Goal: Find specific page/section: Find specific page/section

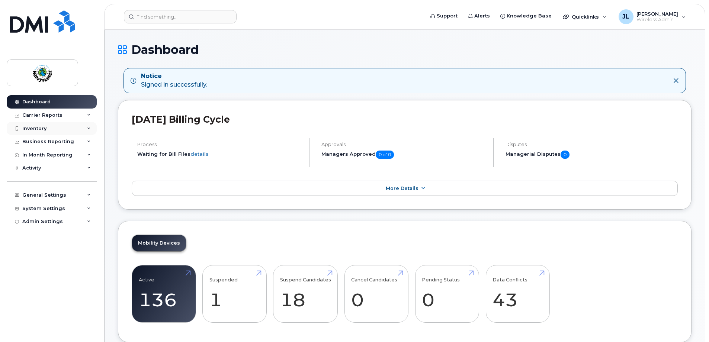
click at [41, 132] on div "Inventory" at bounding box center [52, 128] width 90 height 13
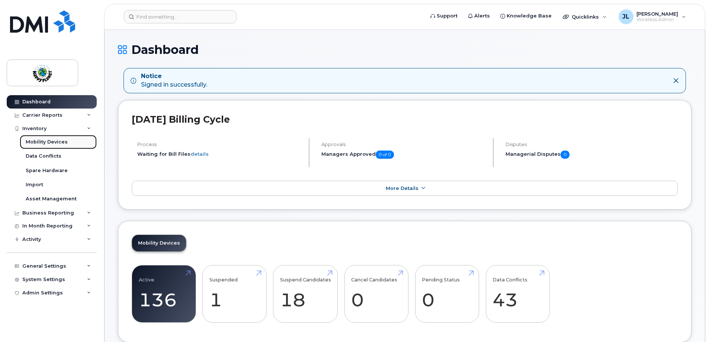
click at [39, 141] on div "Mobility Devices" at bounding box center [47, 142] width 42 height 7
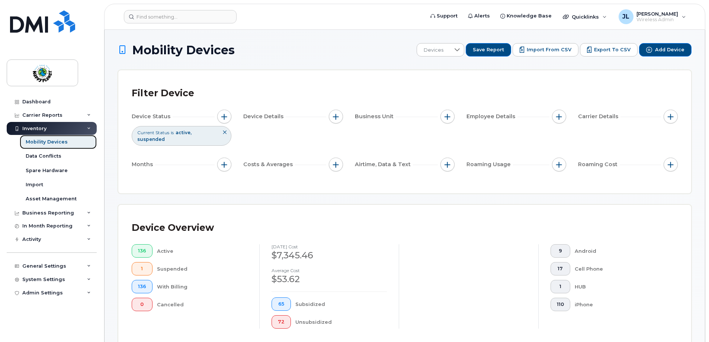
scroll to position [223, 0]
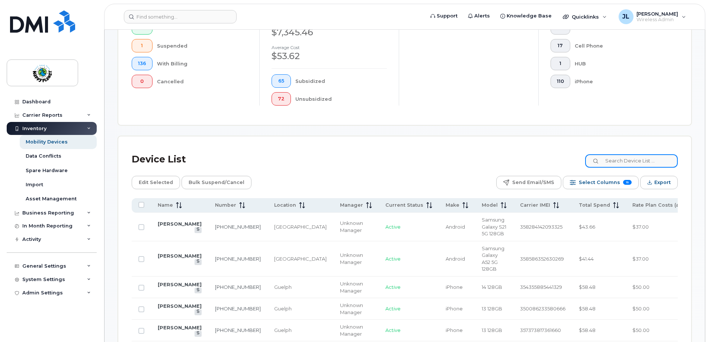
click at [627, 160] on input at bounding box center [631, 160] width 93 height 13
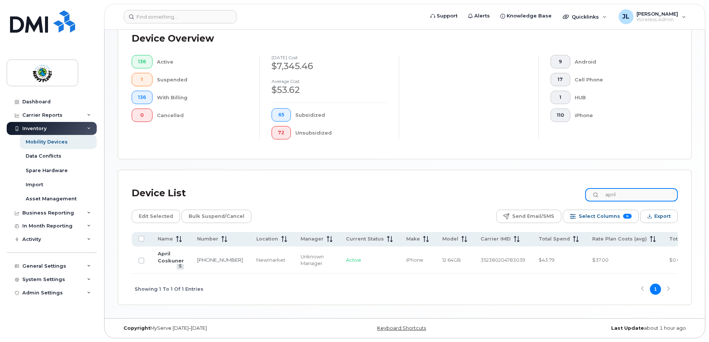
scroll to position [192, 0]
type input "april"
click at [168, 255] on link "April Coskuner" at bounding box center [171, 257] width 26 height 13
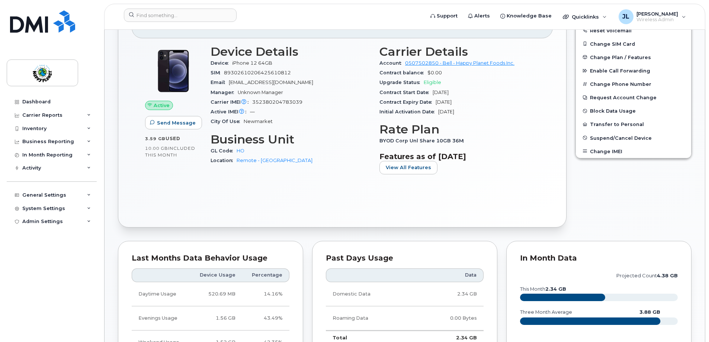
scroll to position [186, 0]
